Goal: Information Seeking & Learning: Learn about a topic

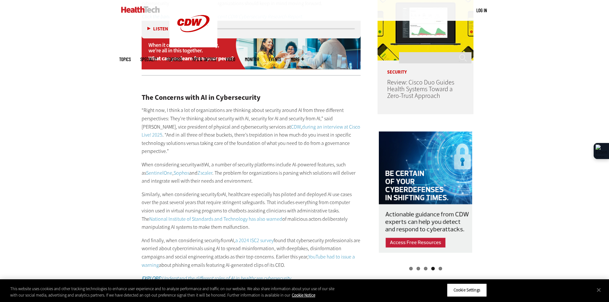
scroll to position [576, 0]
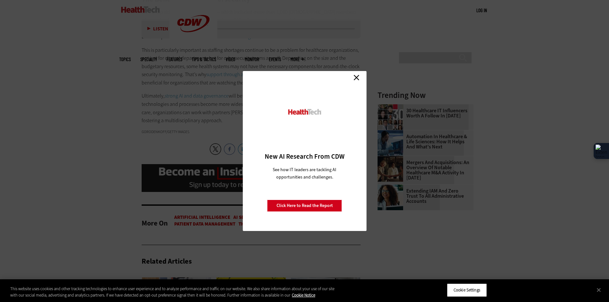
click at [353, 76] on link "Close" at bounding box center [357, 78] width 10 height 10
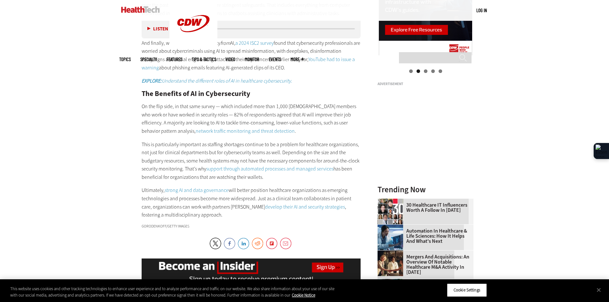
scroll to position [768, 0]
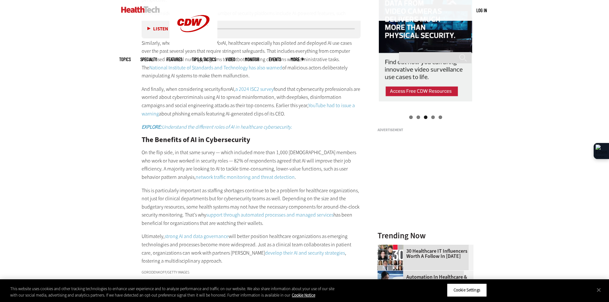
scroll to position [734, 0]
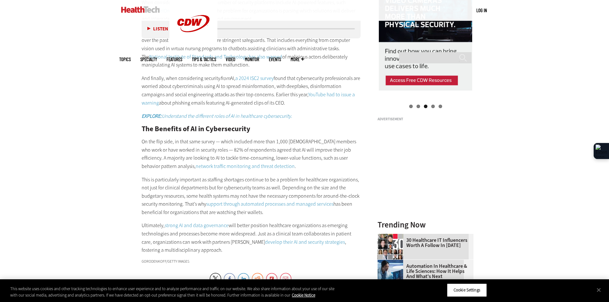
click at [265, 239] on link "develop their AI and security strategies" at bounding box center [305, 242] width 80 height 7
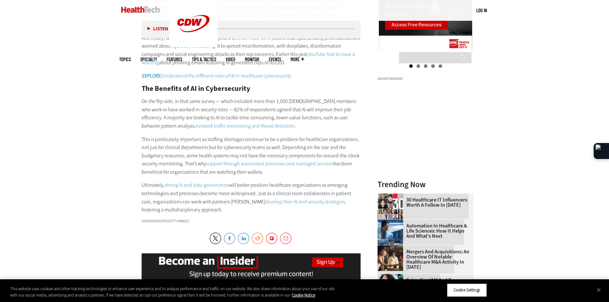
scroll to position [830, 0]
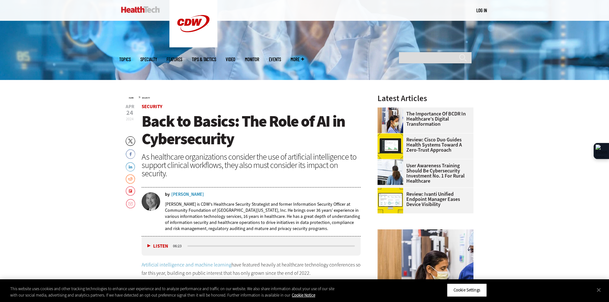
scroll to position [96, 0]
